Goal: Task Accomplishment & Management: Use online tool/utility

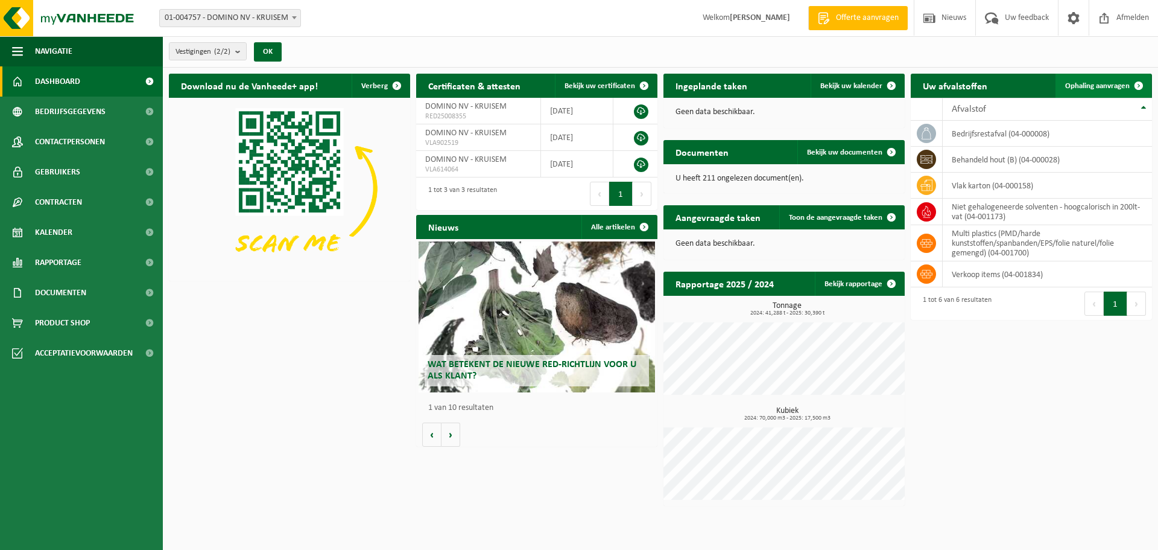
click at [1116, 79] on link "Ophaling aanvragen" at bounding box center [1103, 86] width 95 height 24
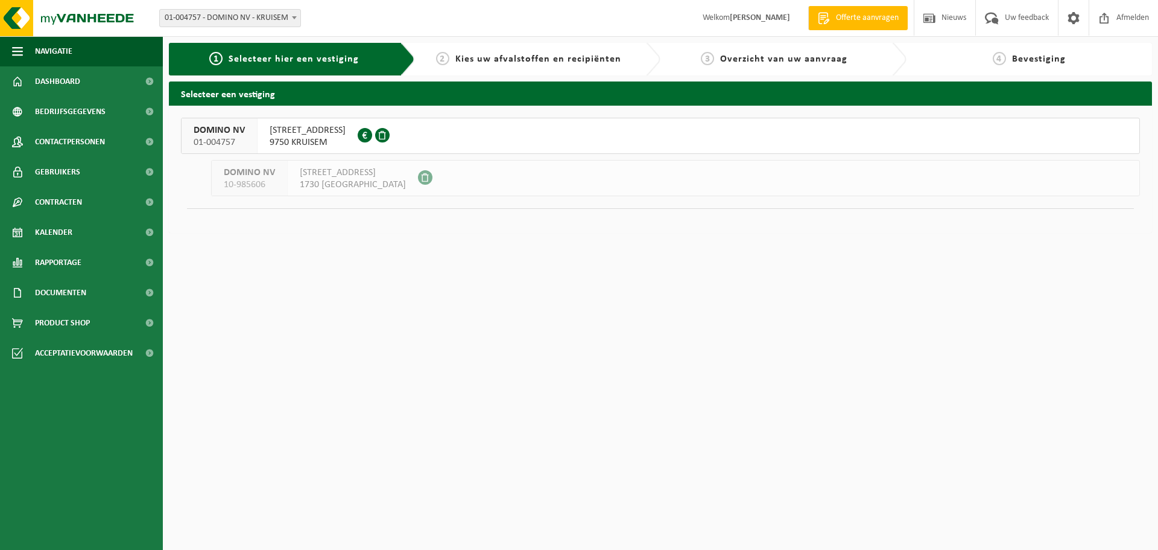
click at [302, 137] on span "9750 KRUISEM" at bounding box center [308, 142] width 76 height 12
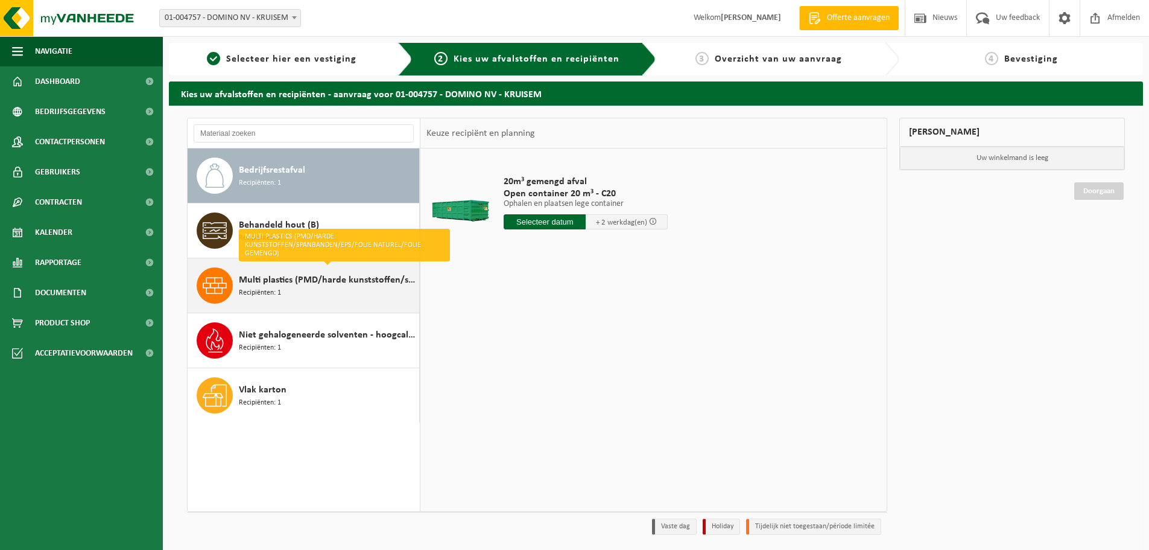
click at [346, 295] on div "Multi plastics (PMD/harde kunststoffen/spanbanden/EPS/folie naturel/folie gemen…" at bounding box center [327, 285] width 177 height 36
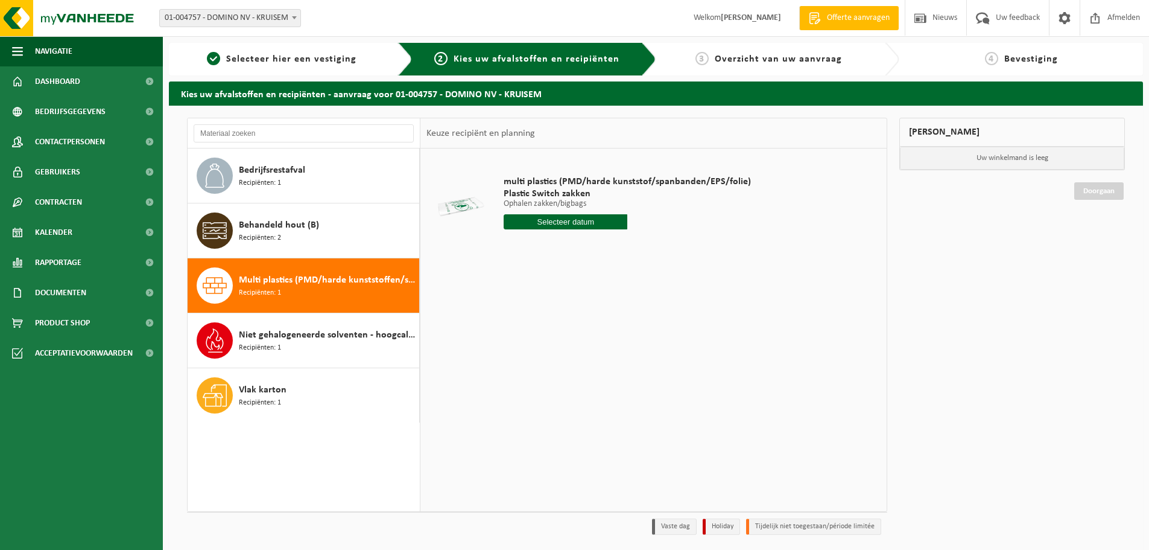
click at [588, 217] on input "text" at bounding box center [566, 221] width 124 height 15
click at [640, 244] on icon at bounding box center [640, 249] width 19 height 19
click at [515, 243] on icon at bounding box center [516, 249] width 19 height 19
click at [601, 329] on div "19" at bounding box center [599, 328] width 21 height 19
type input "Van 2025-09-19"
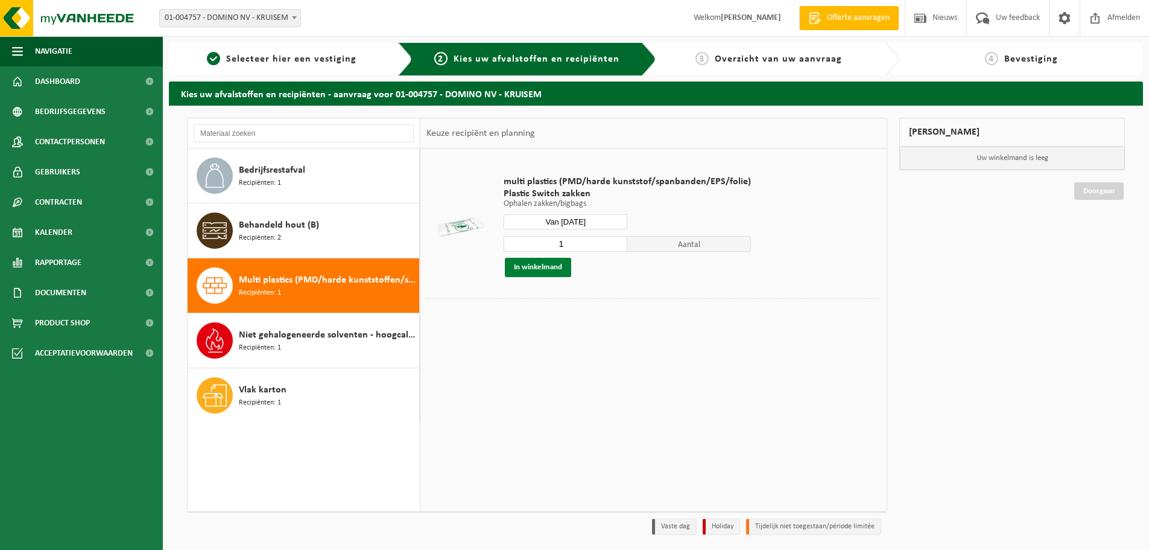
click at [550, 272] on button "In winkelmand" at bounding box center [538, 267] width 66 height 19
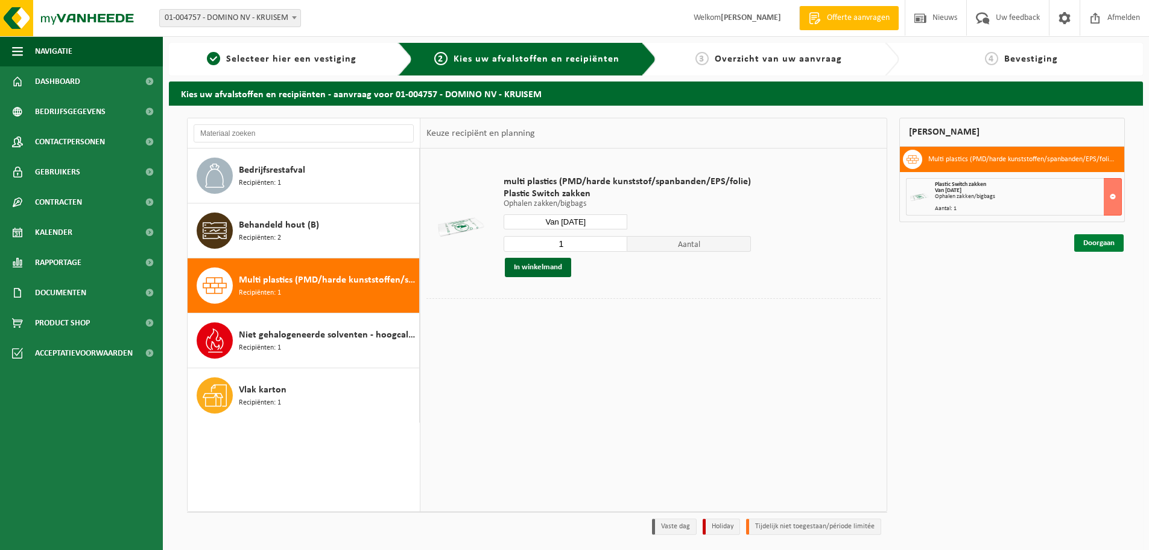
click at [1105, 247] on link "Doorgaan" at bounding box center [1099, 242] width 49 height 17
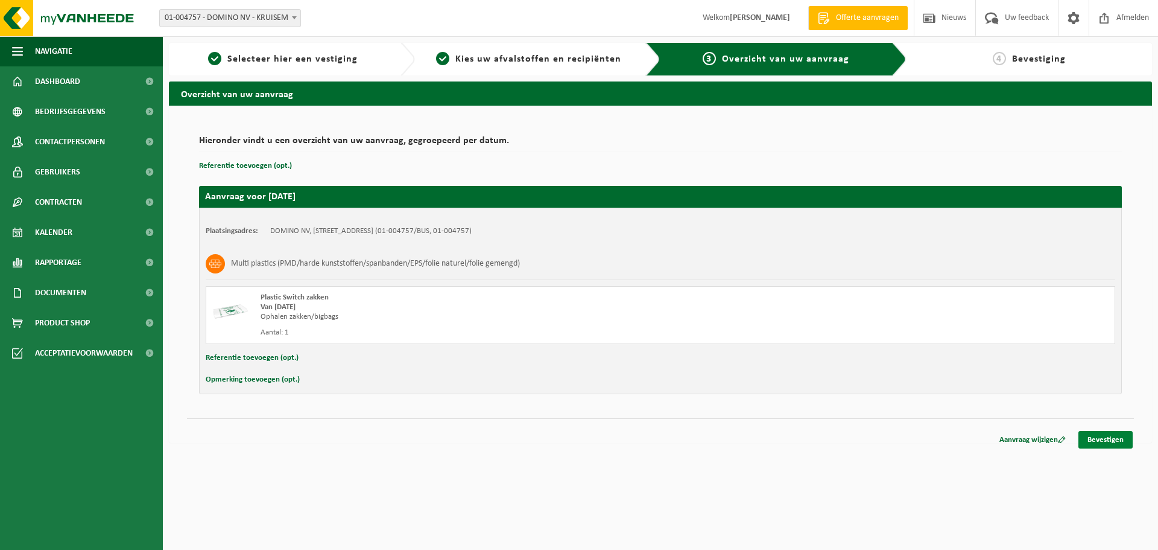
click at [1101, 443] on link "Bevestigen" at bounding box center [1106, 439] width 54 height 17
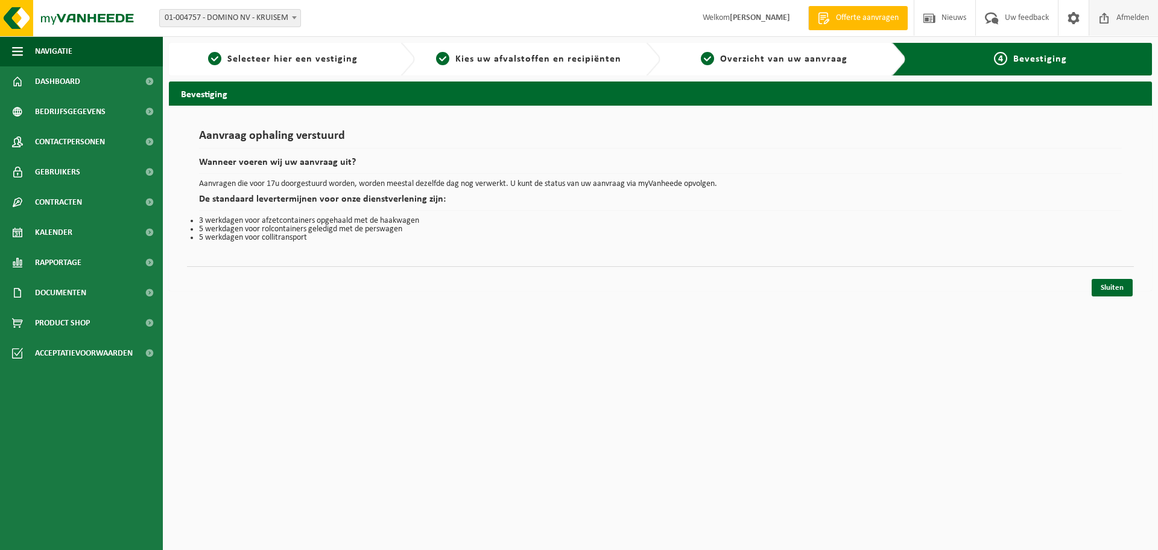
click at [1120, 14] on span "Afmelden" at bounding box center [1133, 18] width 39 height 36
